Goal: Register for event/course

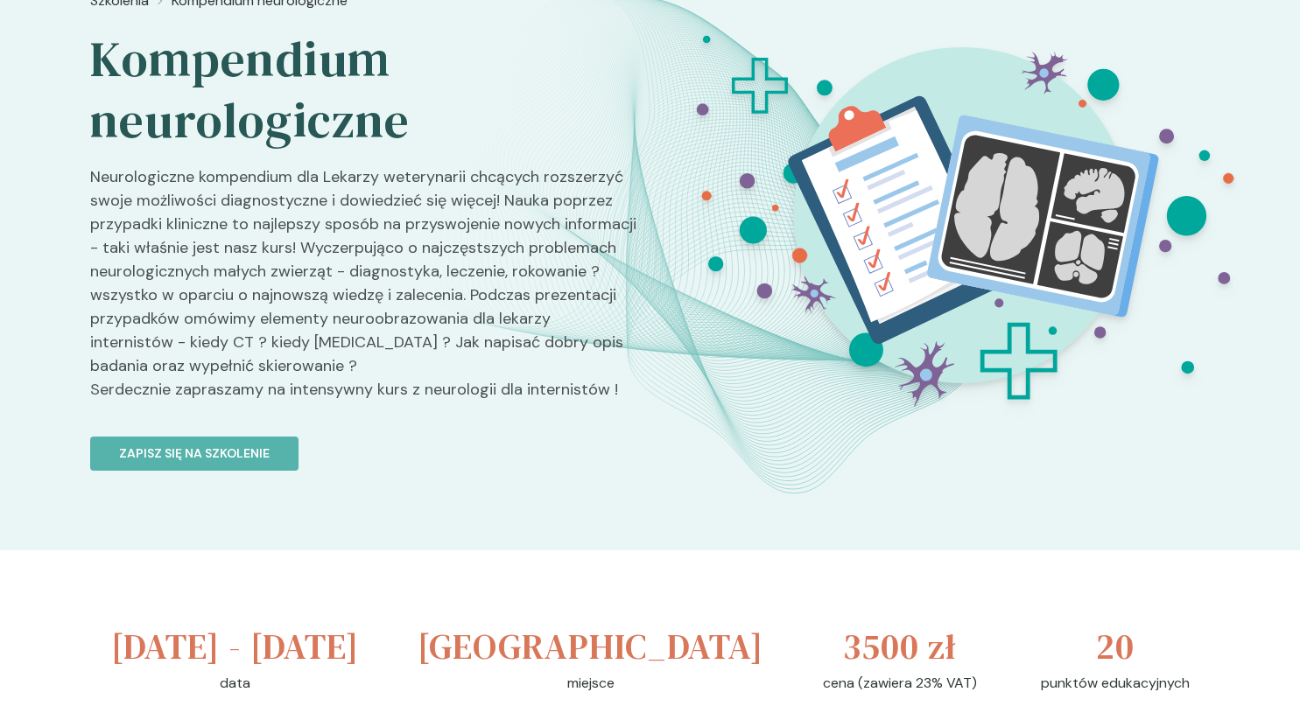
scroll to position [88, 0]
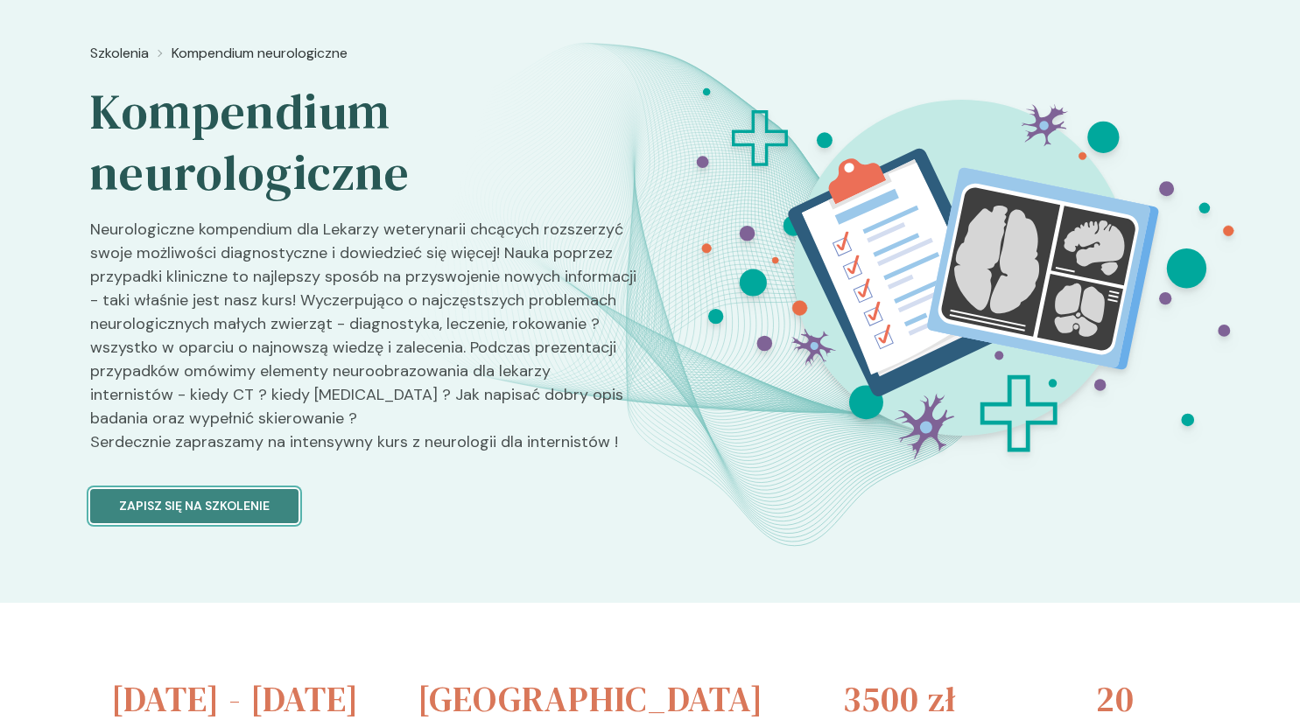
click at [247, 509] on p "Zapisz się na szkolenie" at bounding box center [194, 506] width 151 height 18
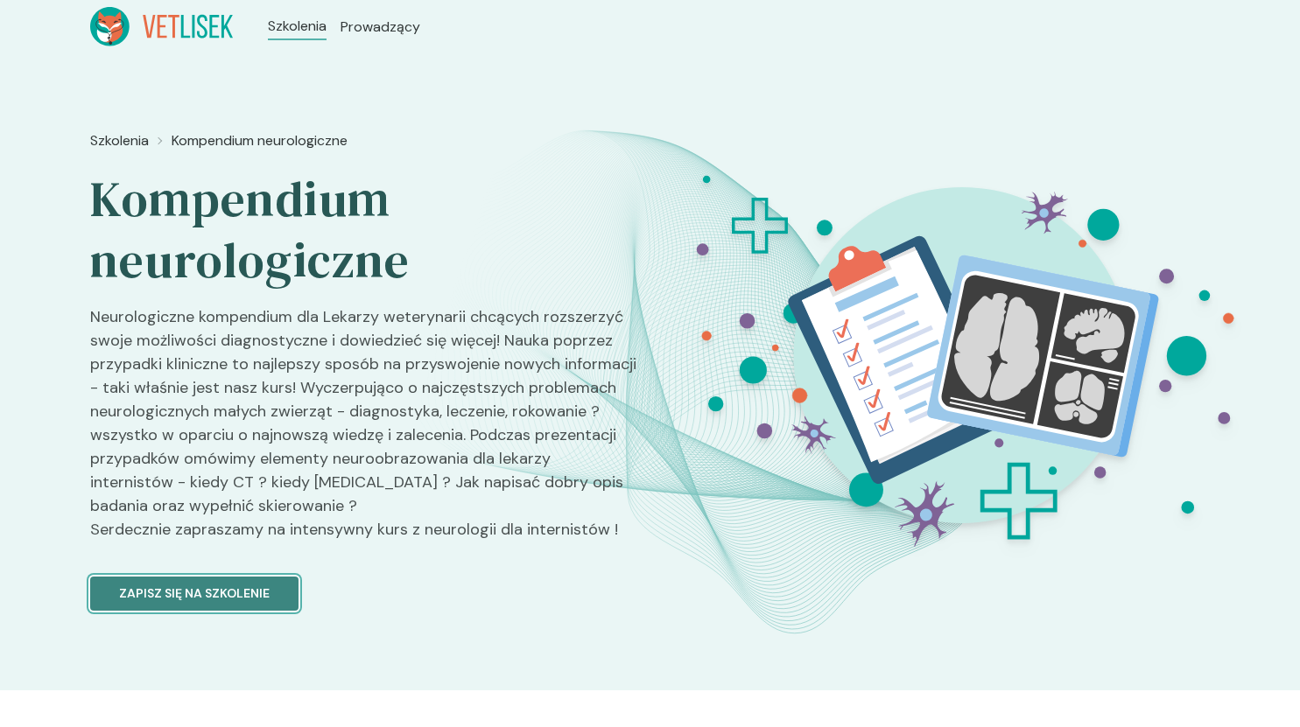
click at [220, 604] on button "Zapisz się na szkolenie" at bounding box center [194, 594] width 208 height 34
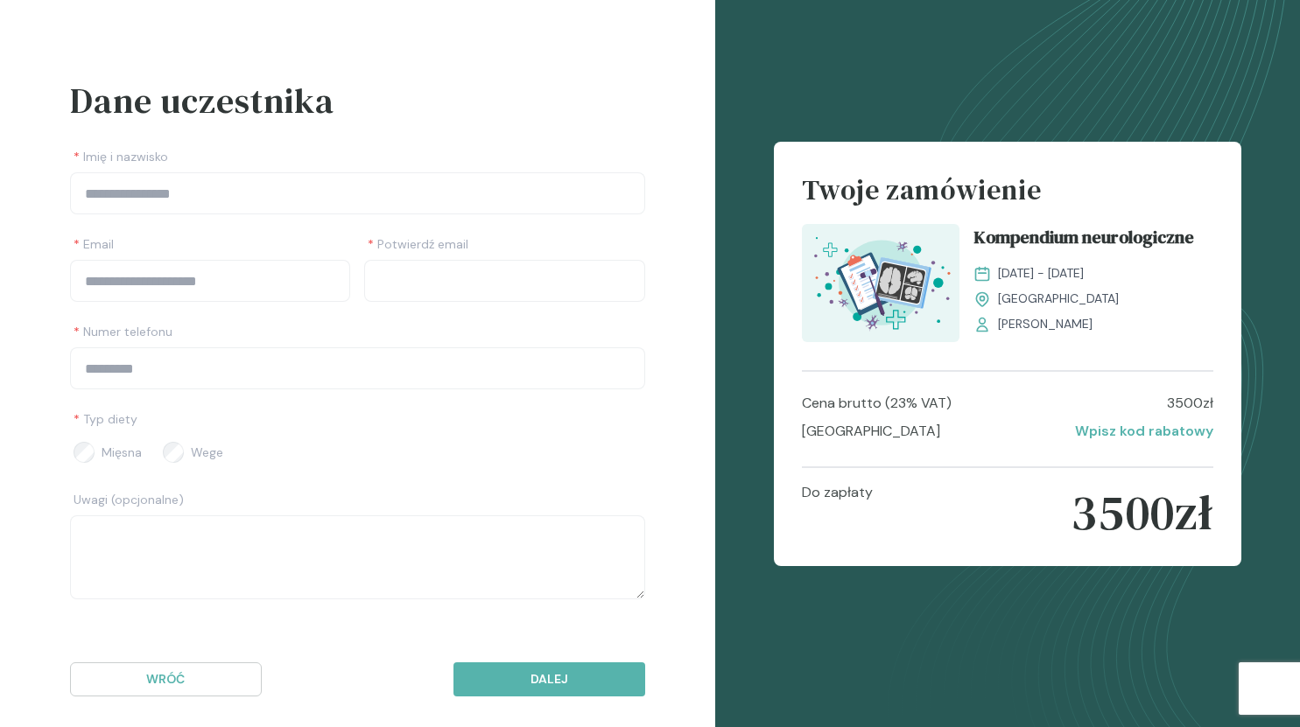
scroll to position [56, 0]
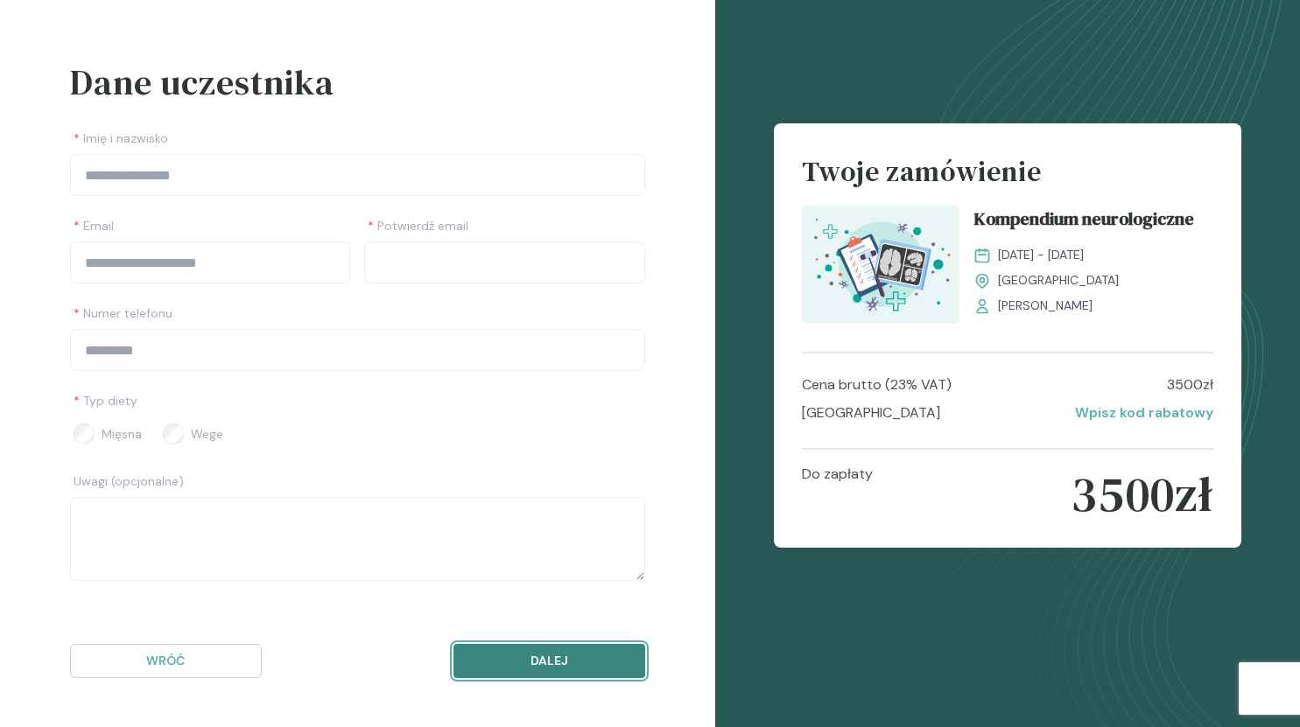
click at [565, 663] on p "Dalej" at bounding box center [549, 661] width 162 height 18
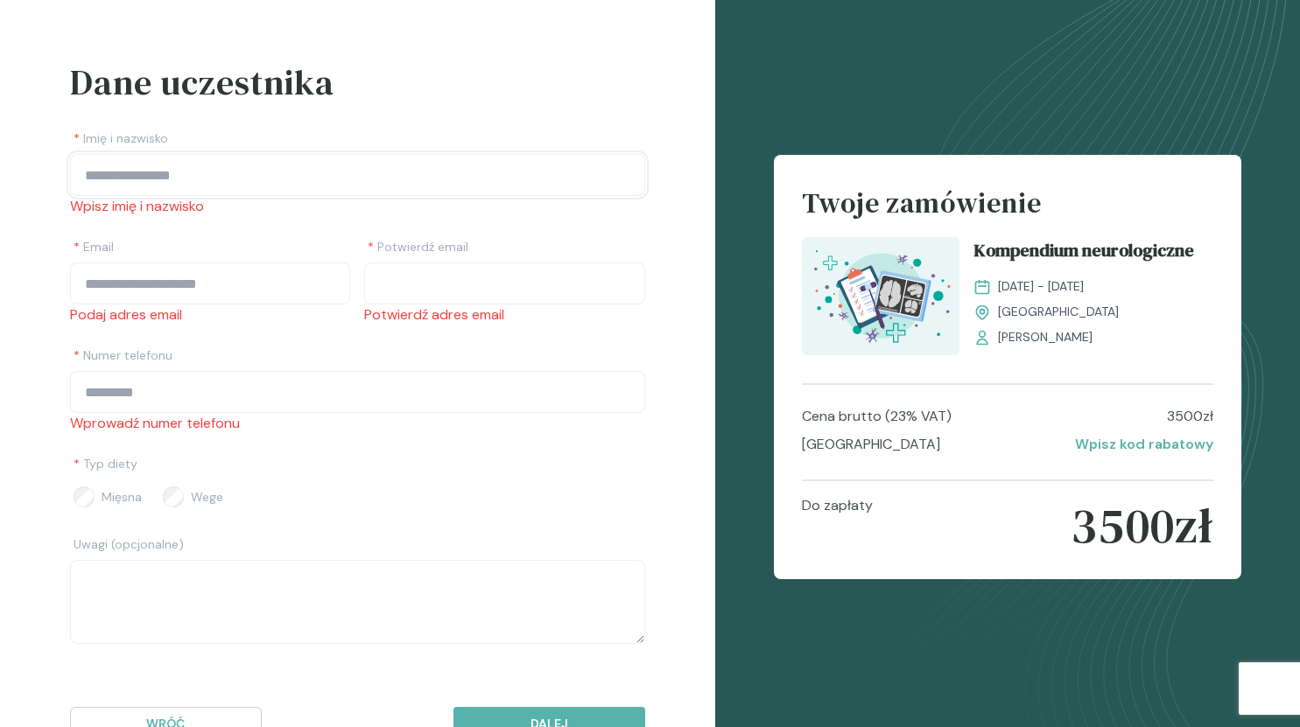
scroll to position [119, 0]
